Goal: Information Seeking & Learning: Check status

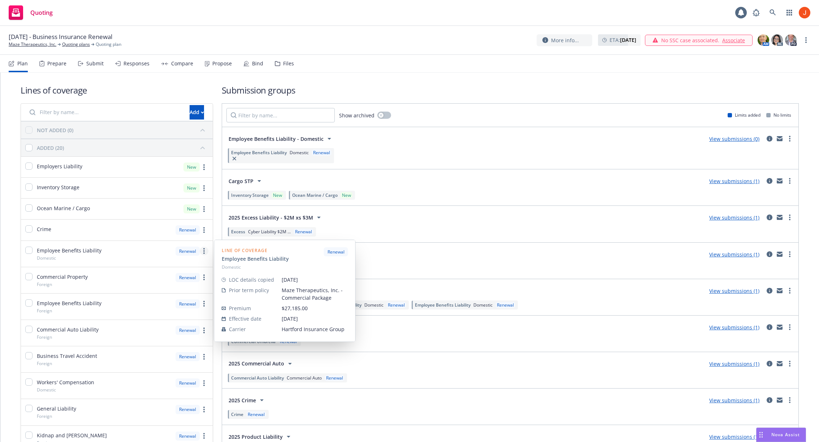
click at [205, 252] on link "more" at bounding box center [204, 251] width 9 height 9
click at [167, 299] on span "Edit prior term coverage details" at bounding box center [146, 296] width 94 height 7
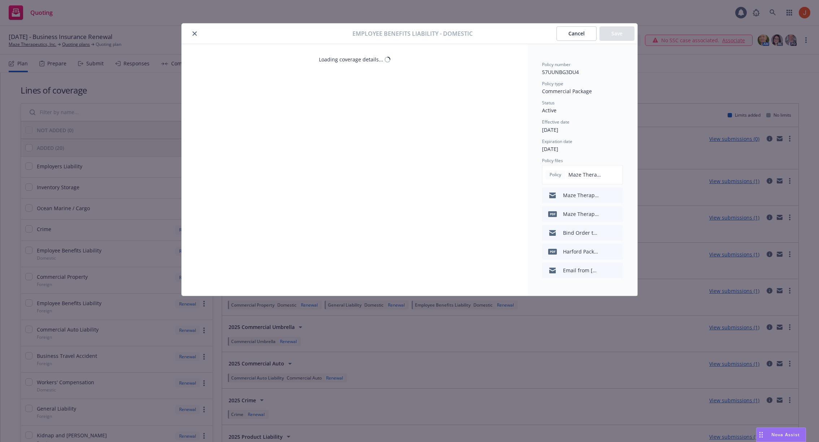
select select "LIMIT"
select select "EACH_CLAIM"
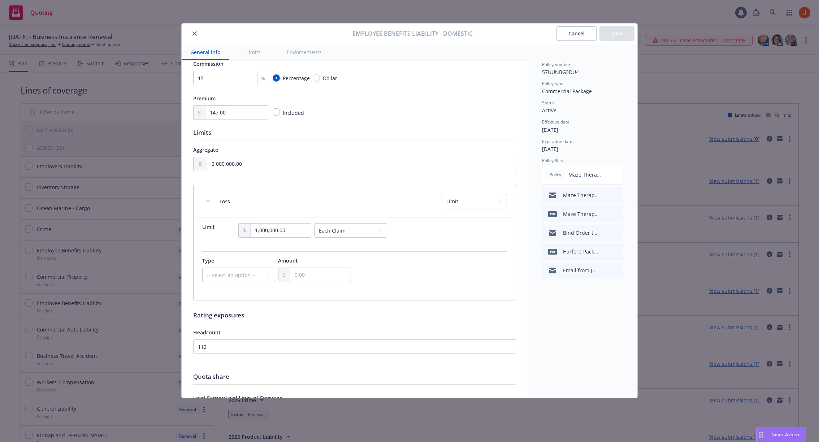
scroll to position [130, 0]
click at [576, 36] on button "Cancel" at bounding box center [577, 33] width 40 height 14
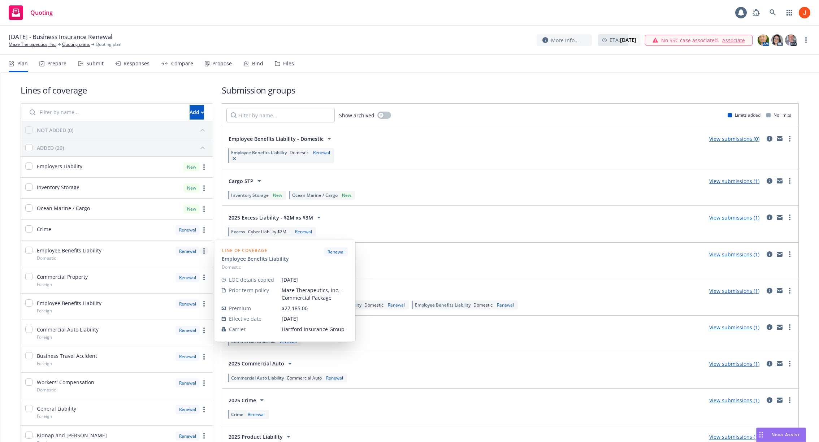
click at [206, 252] on link "more" at bounding box center [204, 251] width 9 height 9
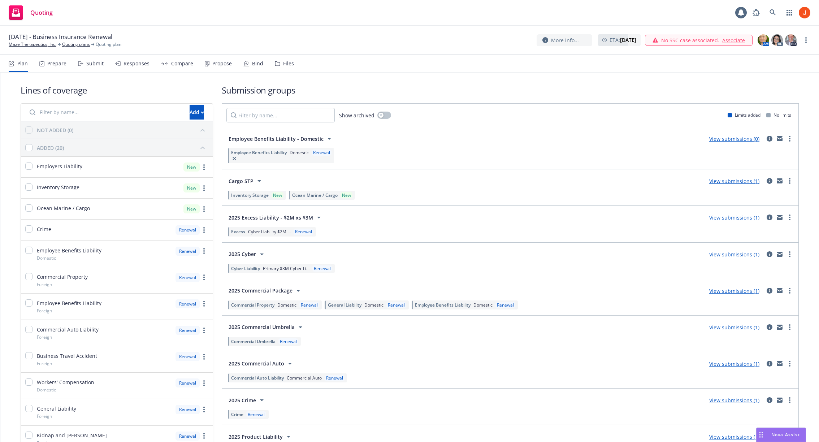
click at [475, 47] on div "September 10, 2025 - Business Insurance Renewal Maze Therapeutics, Inc. Quoting…" at bounding box center [410, 40] width 802 height 15
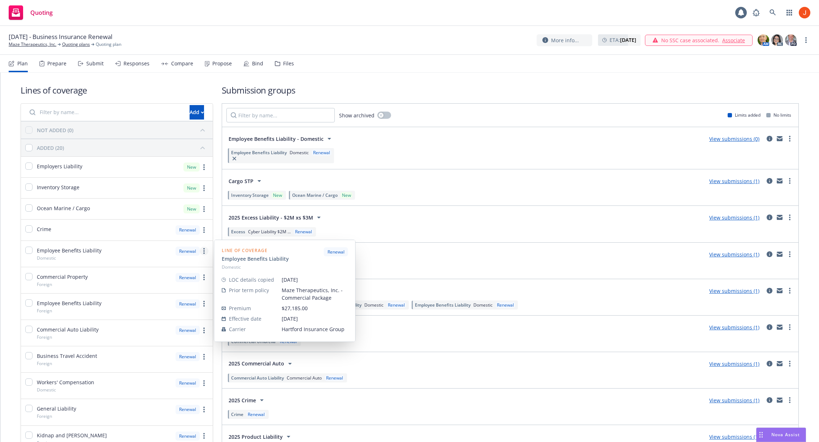
click at [202, 252] on link "more" at bounding box center [204, 251] width 9 height 9
click at [171, 268] on link "Edit coverage spec" at bounding box center [153, 268] width 109 height 14
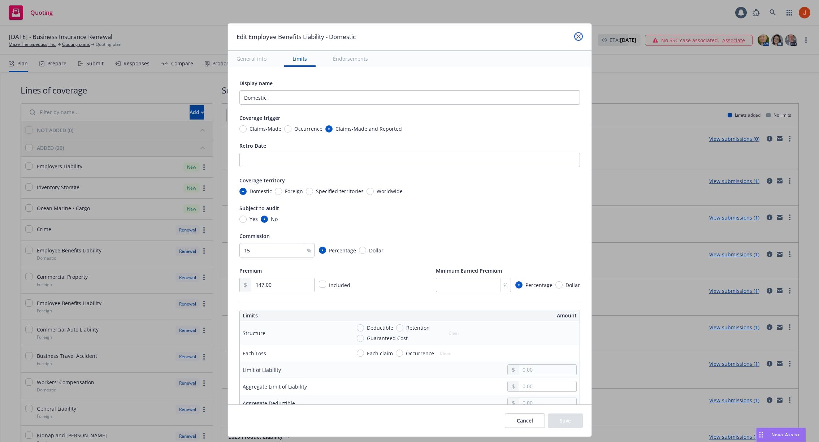
click at [578, 37] on icon "close" at bounding box center [578, 36] width 4 height 4
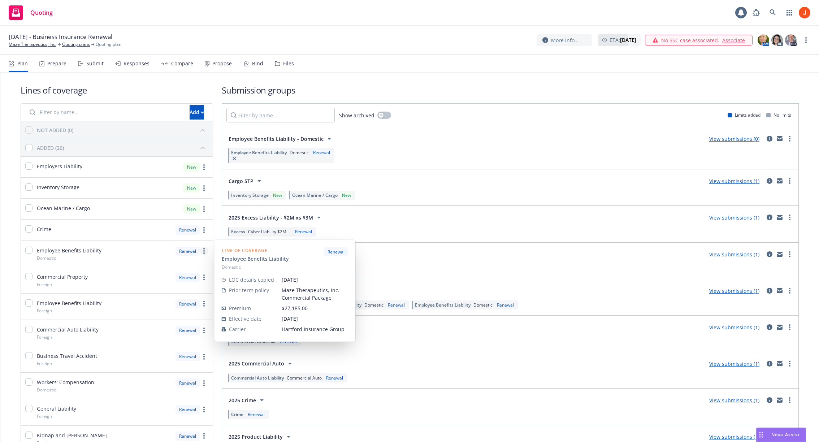
click at [202, 253] on link "more" at bounding box center [204, 251] width 9 height 9
click at [148, 298] on span "Edit prior term coverage details" at bounding box center [146, 296] width 94 height 7
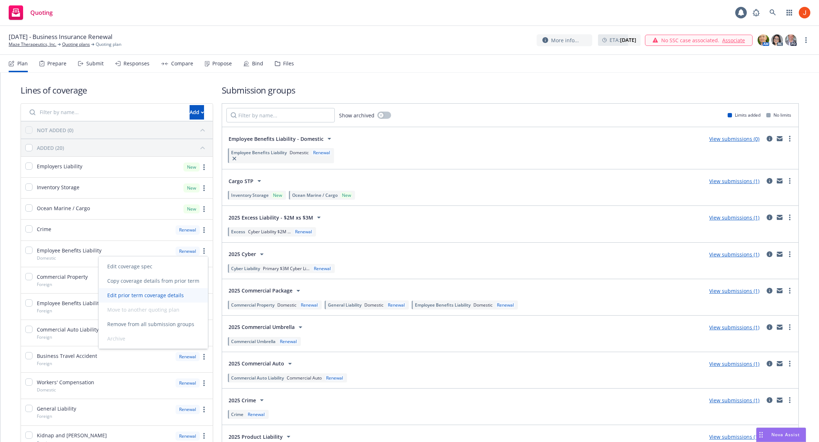
select select "LIMIT"
select select "EACH_CLAIM"
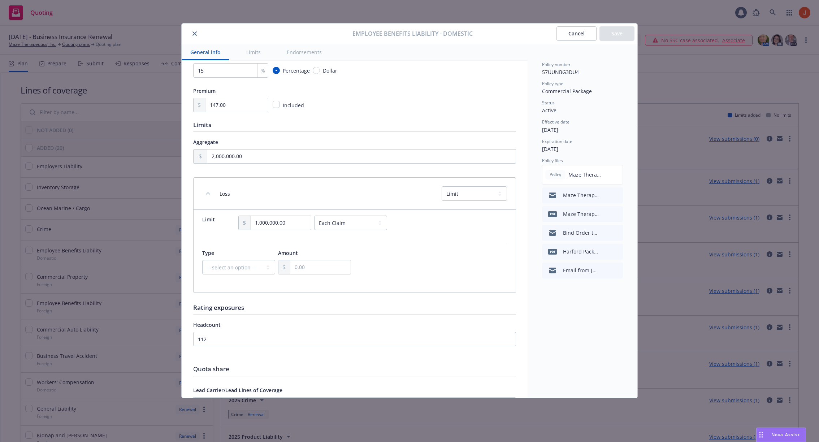
scroll to position [140, 0]
click at [195, 32] on icon "close" at bounding box center [195, 33] width 4 height 4
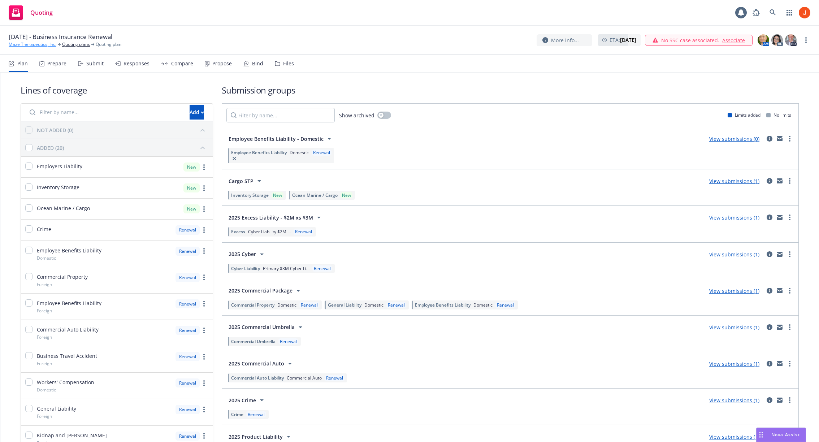
click at [47, 46] on link "Maze Therapeutics, Inc." at bounding box center [33, 44] width 48 height 7
click at [252, 65] on div "Bind" at bounding box center [257, 64] width 11 height 6
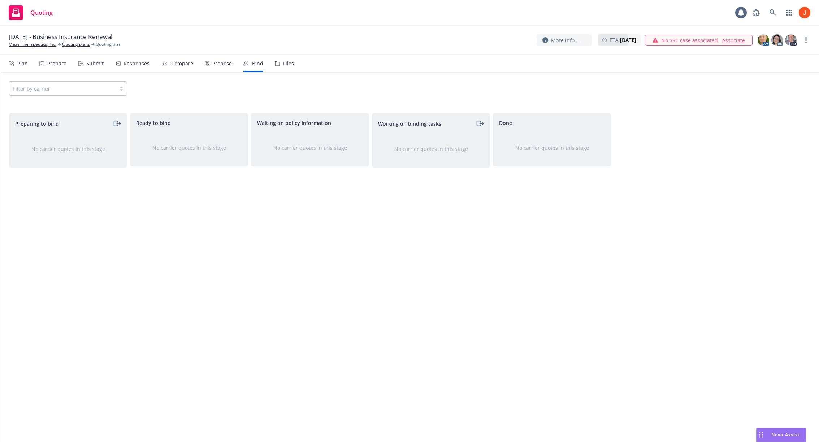
click at [212, 65] on div "Propose" at bounding box center [222, 64] width 20 height 6
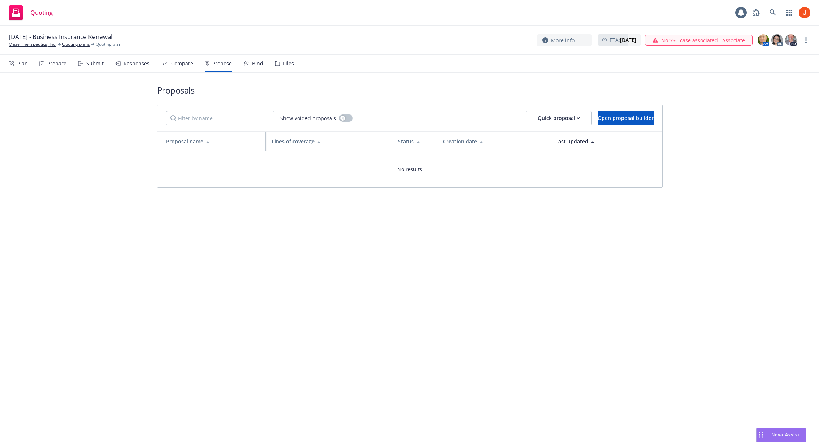
click at [255, 66] on div "Bind" at bounding box center [257, 64] width 11 height 6
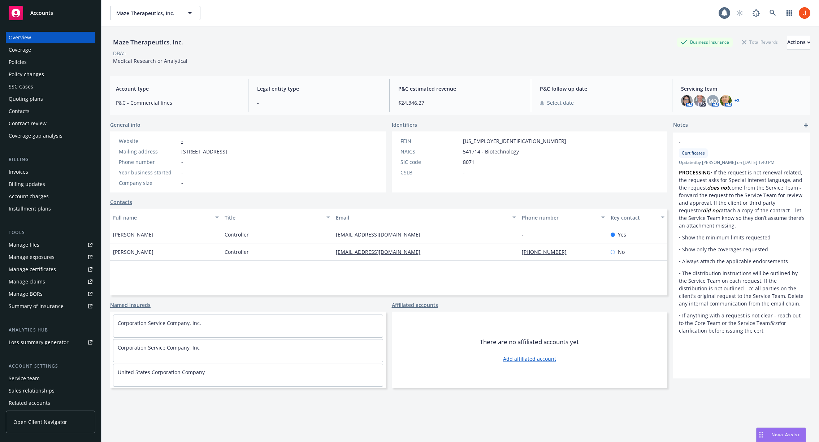
click at [16, 64] on div "Policies" at bounding box center [18, 62] width 18 height 12
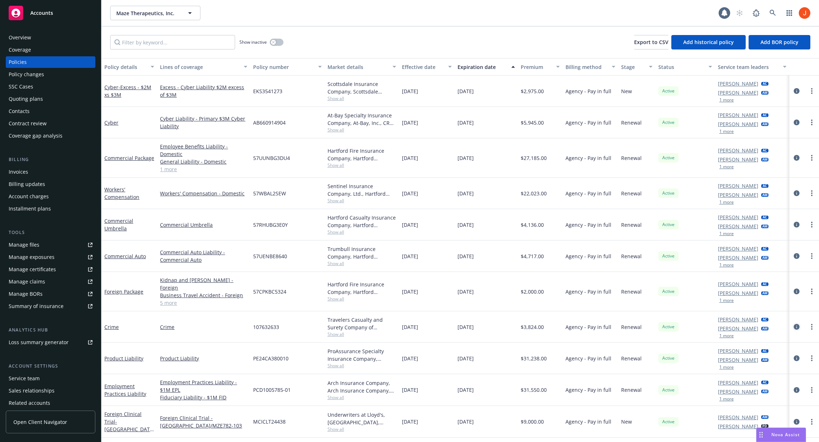
click at [796, 324] on icon "circleInformation" at bounding box center [797, 327] width 6 height 6
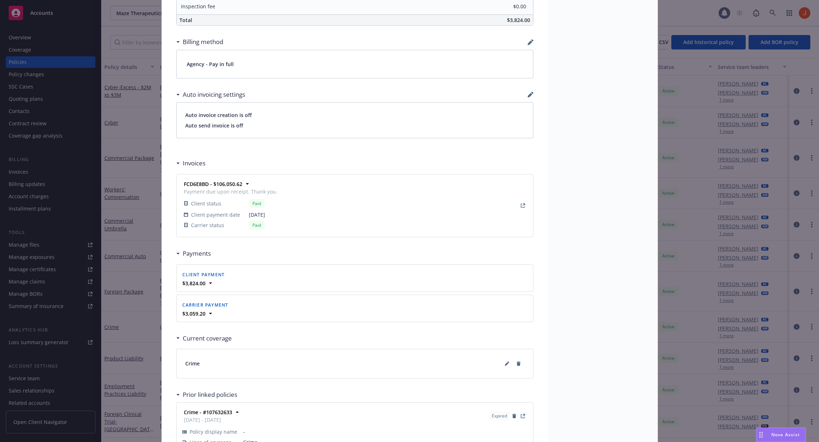
scroll to position [512, 0]
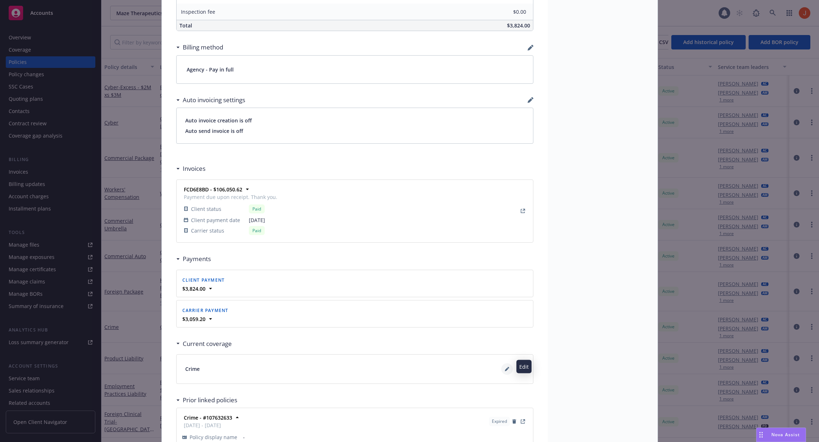
click at [506, 367] on icon at bounding box center [507, 369] width 4 height 4
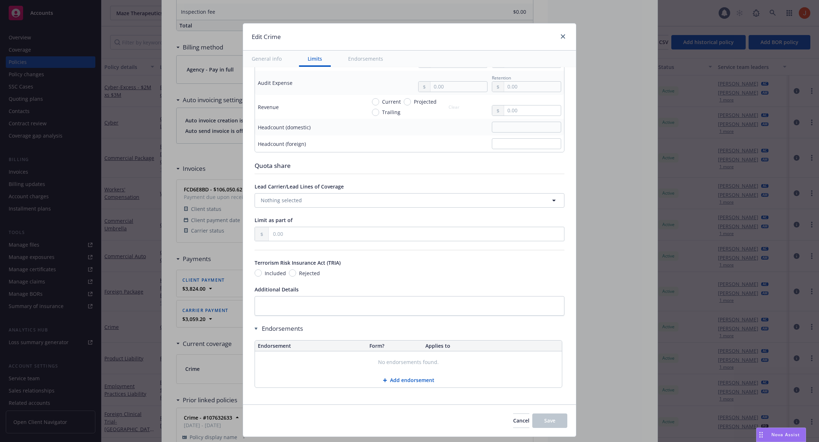
scroll to position [0, 0]
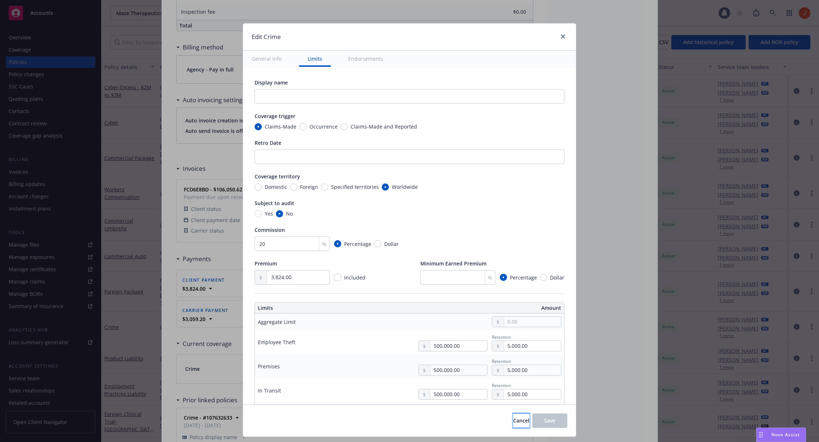
click at [513, 422] on span "Cancel" at bounding box center [521, 420] width 16 height 7
